Goal: Information Seeking & Learning: Understand process/instructions

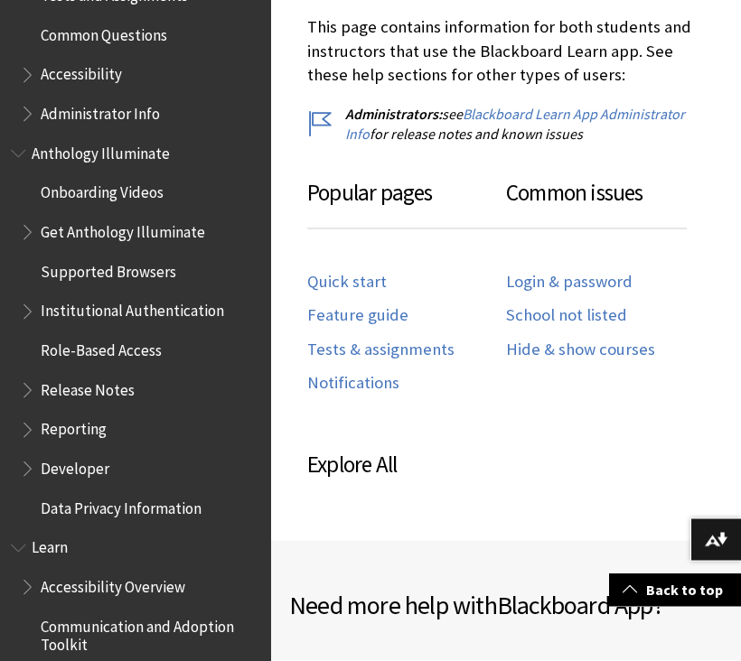
scroll to position [1030, 0]
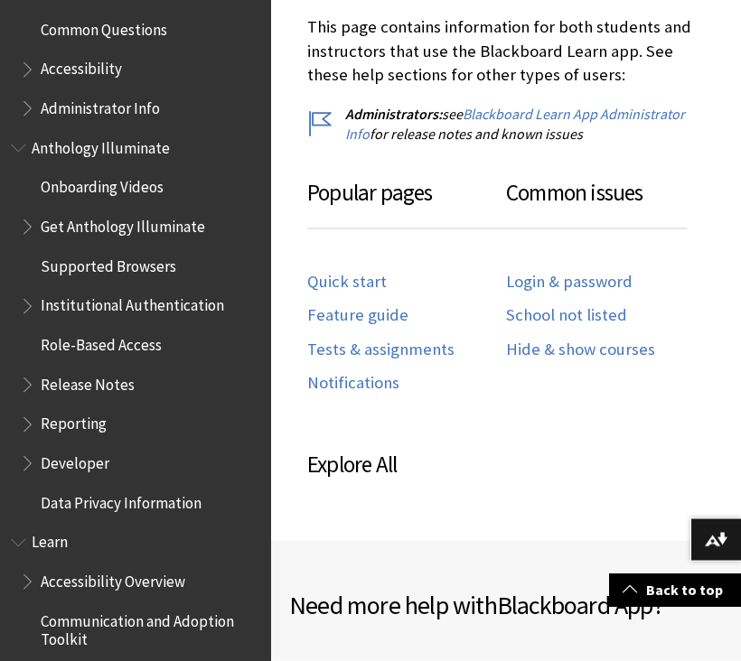
click at [568, 280] on link "Login & password" at bounding box center [569, 282] width 126 height 21
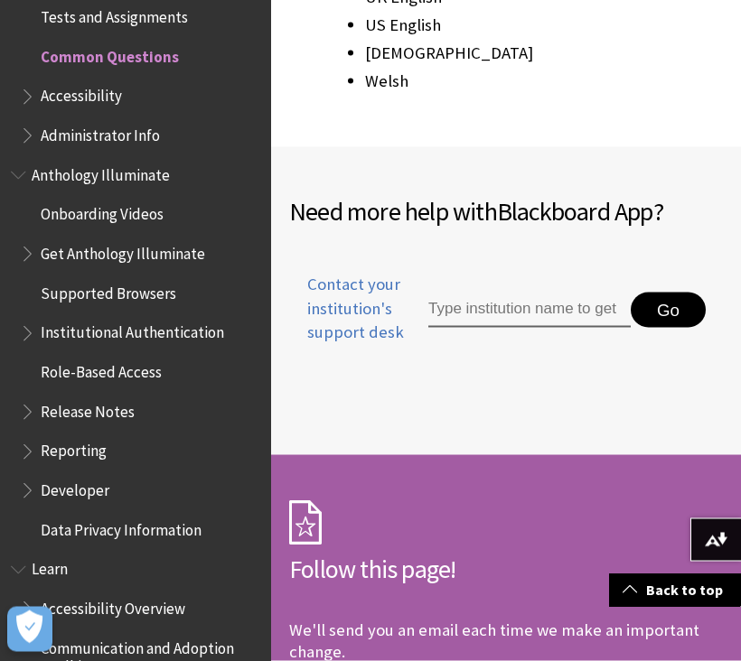
scroll to position [3374, 0]
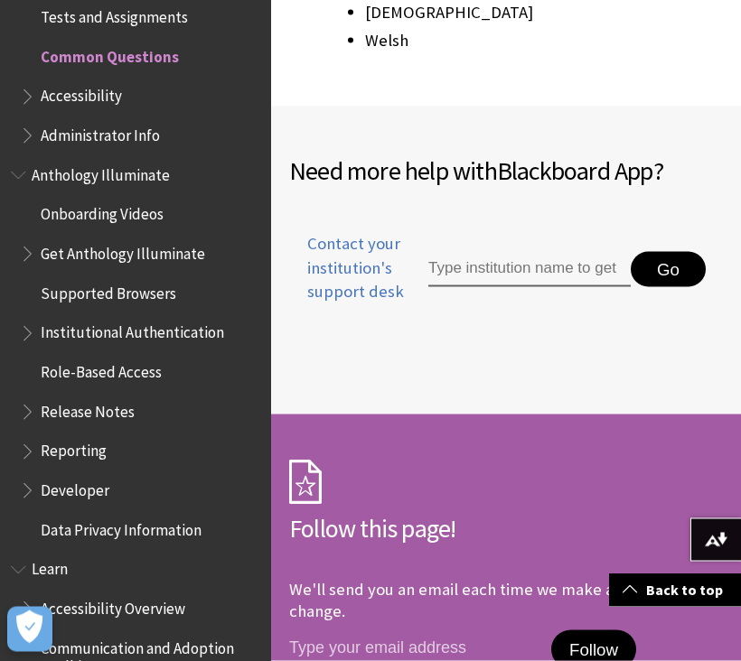
click at [680, 252] on button "Go" at bounding box center [668, 270] width 75 height 36
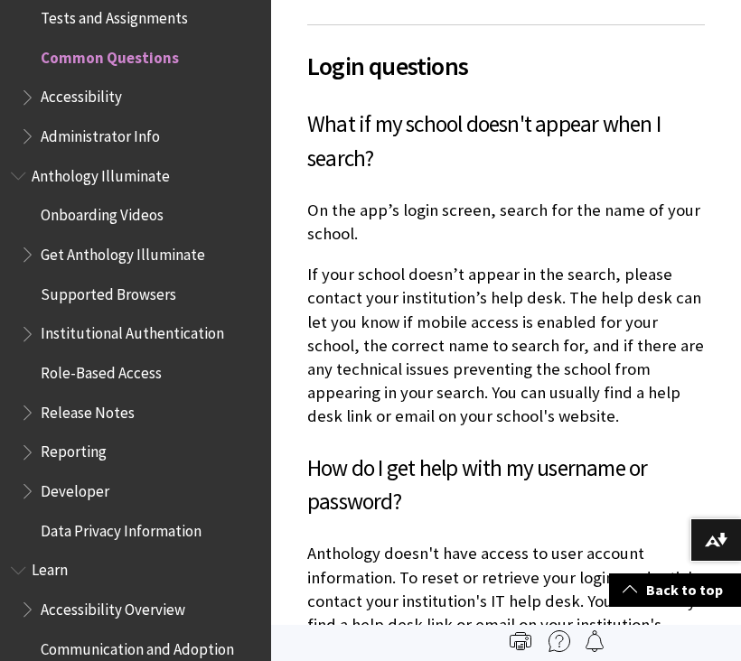
scroll to position [1157, 0]
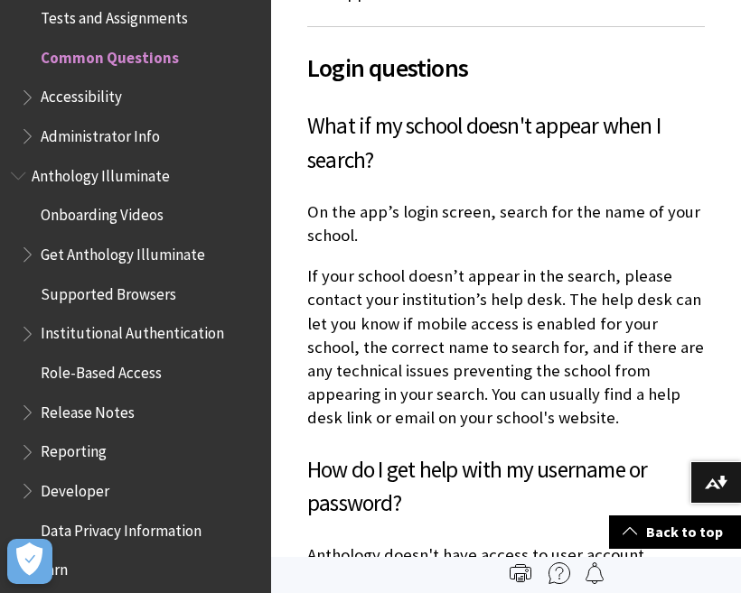
scroll to position [1202, 0]
